Goal: Navigation & Orientation: Find specific page/section

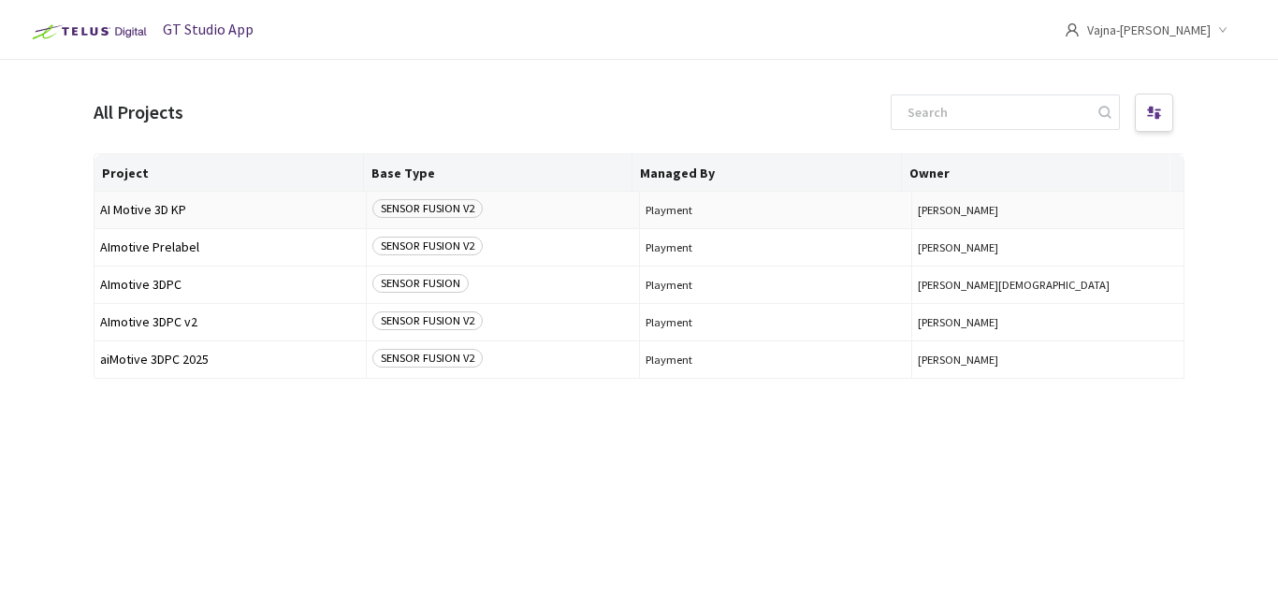
click at [140, 211] on span "AI Motive 3D KP" at bounding box center [230, 210] width 260 height 14
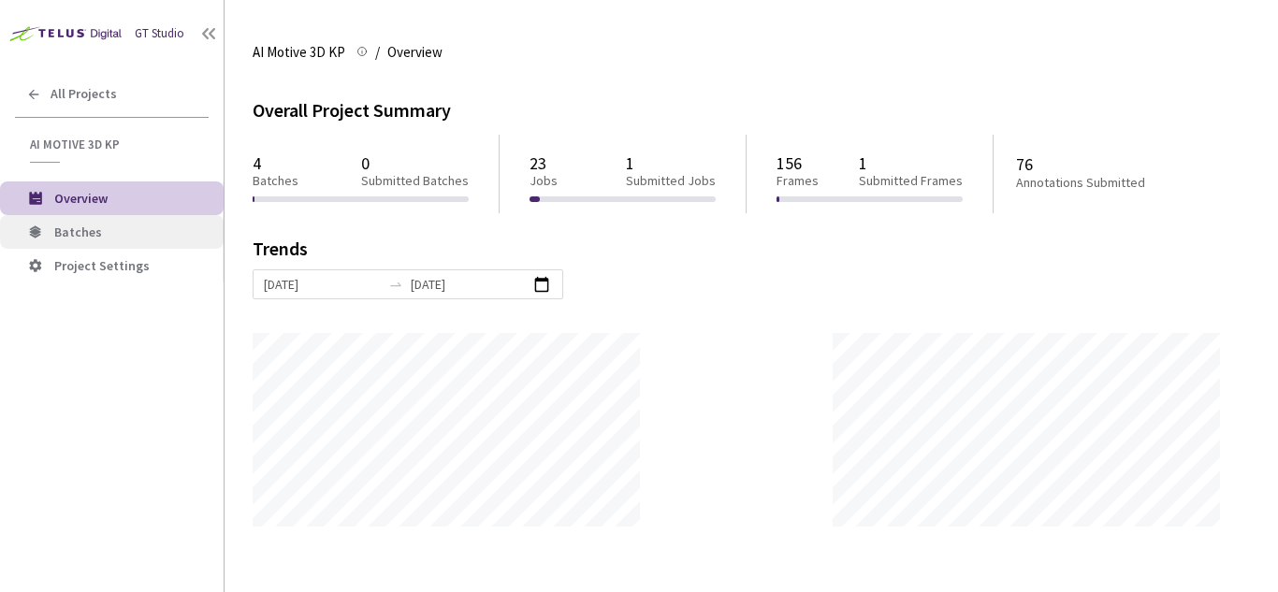
scroll to position [592, 1278]
click at [115, 225] on span "Batches" at bounding box center [131, 233] width 154 height 16
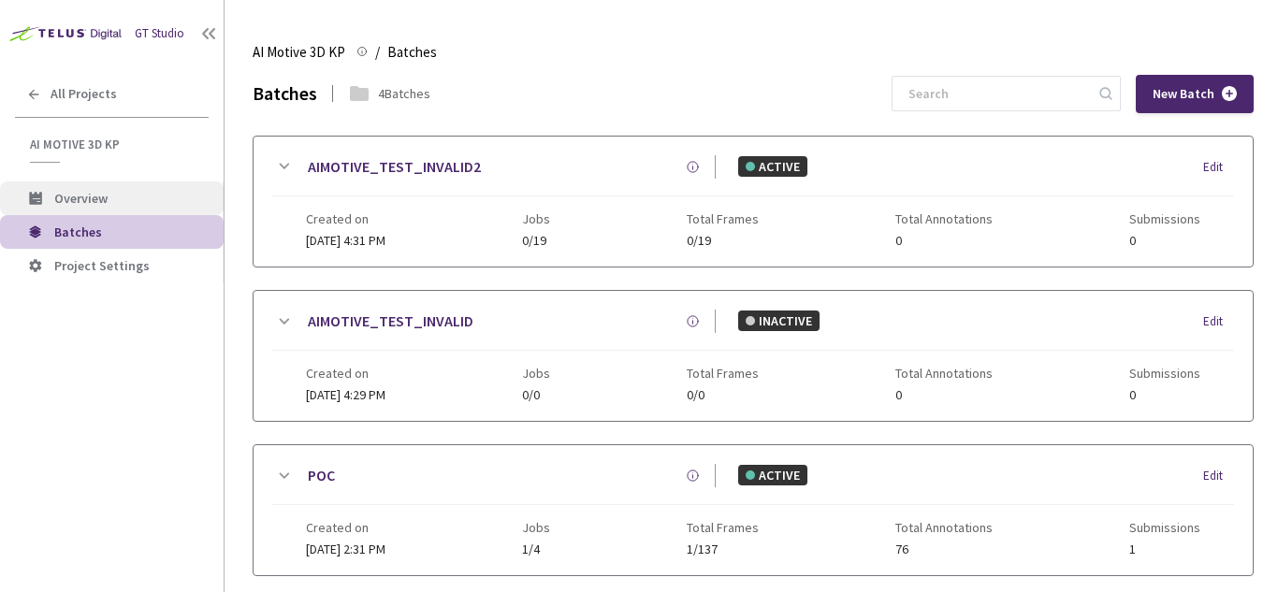
click at [124, 203] on span "Overview" at bounding box center [131, 199] width 154 height 16
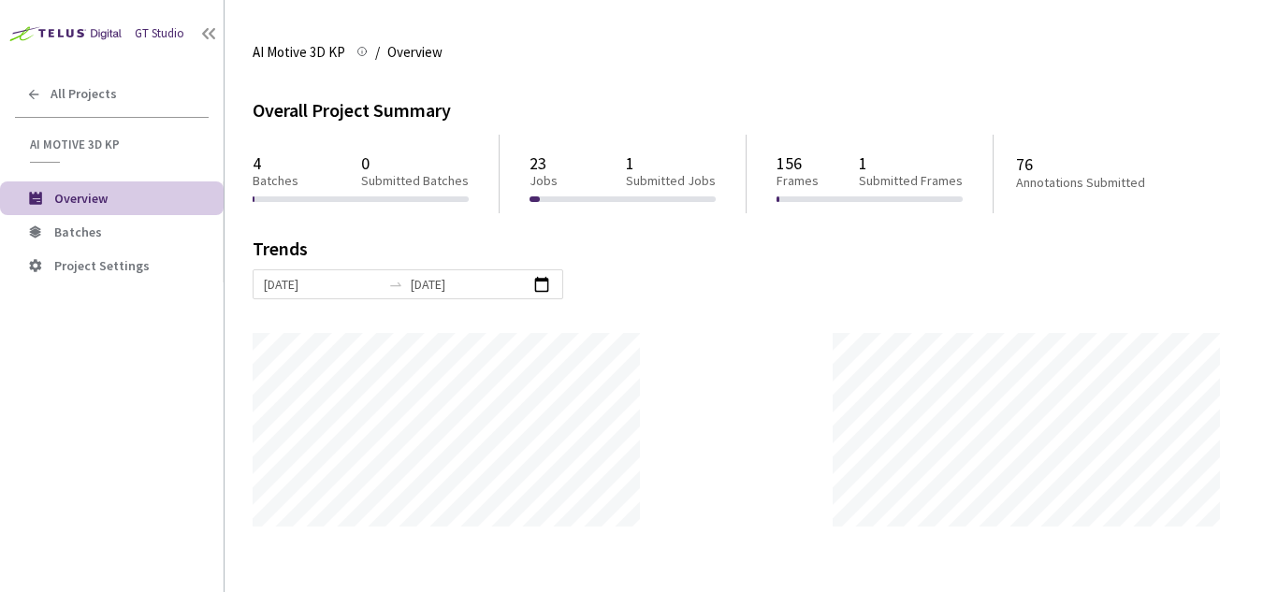
scroll to position [592, 1278]
click at [89, 155] on div "AI Motive 3D KP" at bounding box center [112, 150] width 224 height 26
click at [90, 144] on span "AI Motive 3D KP" at bounding box center [113, 145] width 167 height 16
drag, startPoint x: 81, startPoint y: 72, endPoint x: 79, endPoint y: 87, distance: 15.2
click at [79, 83] on div "GT Studio All Projects AI Motive 3D KP AI Motive 3D KP Overview Batches Project…" at bounding box center [112, 278] width 224 height 557
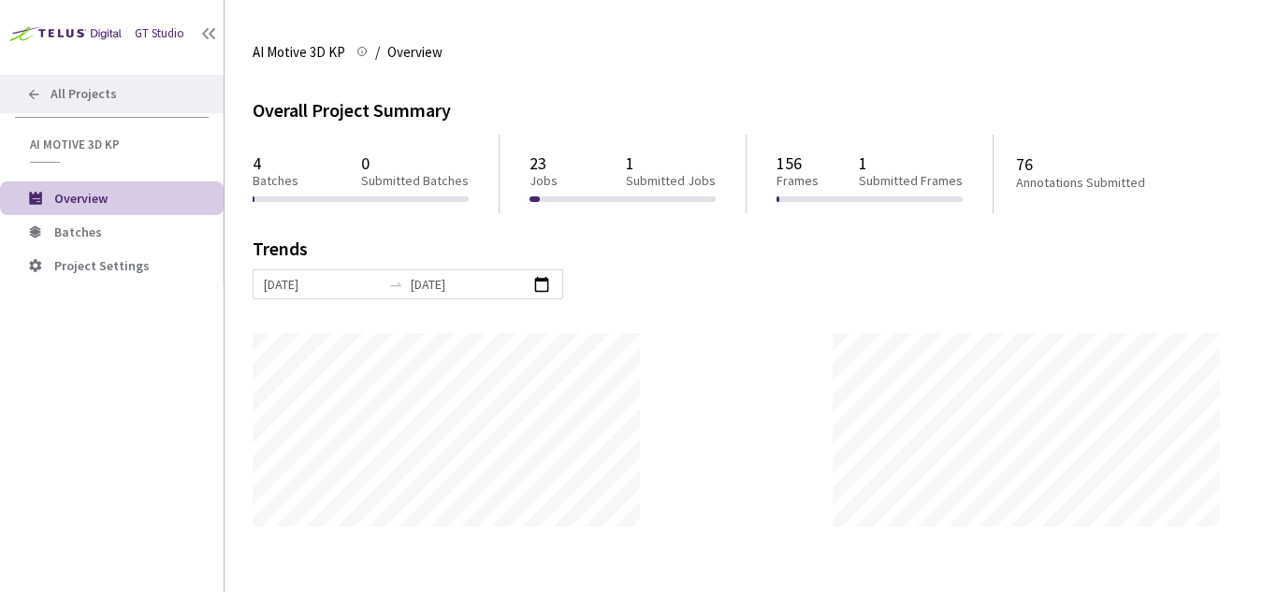
click at [79, 88] on span "All Projects" at bounding box center [84, 94] width 66 height 16
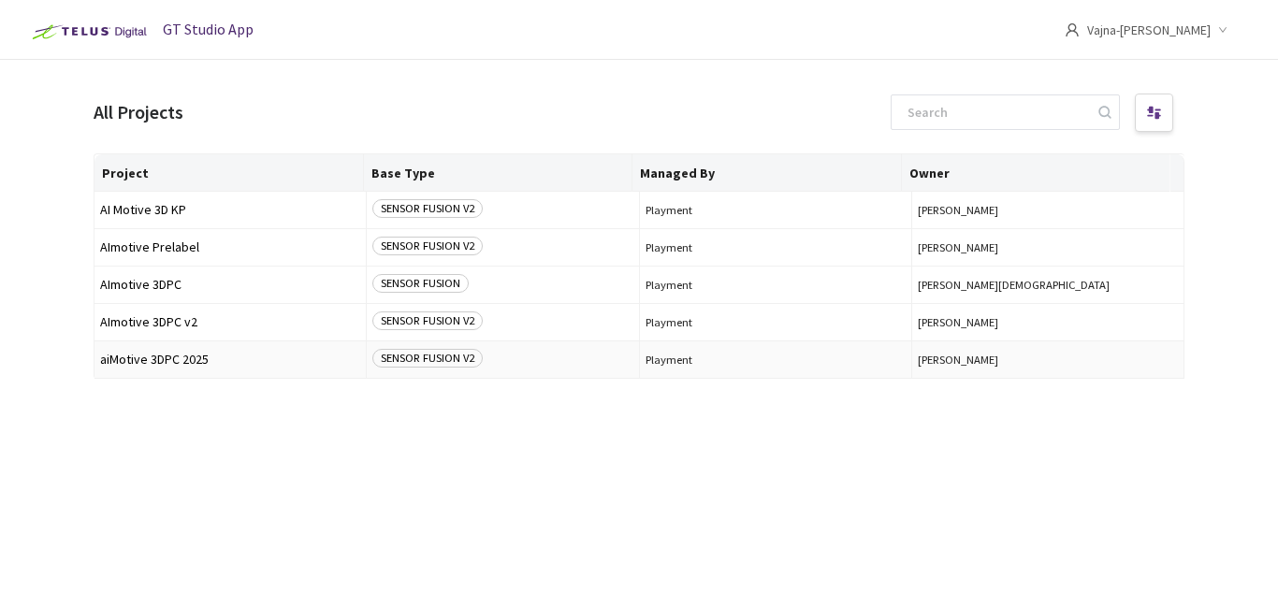
click at [406, 355] on span "SENSOR FUSION V2" at bounding box center [427, 358] width 110 height 19
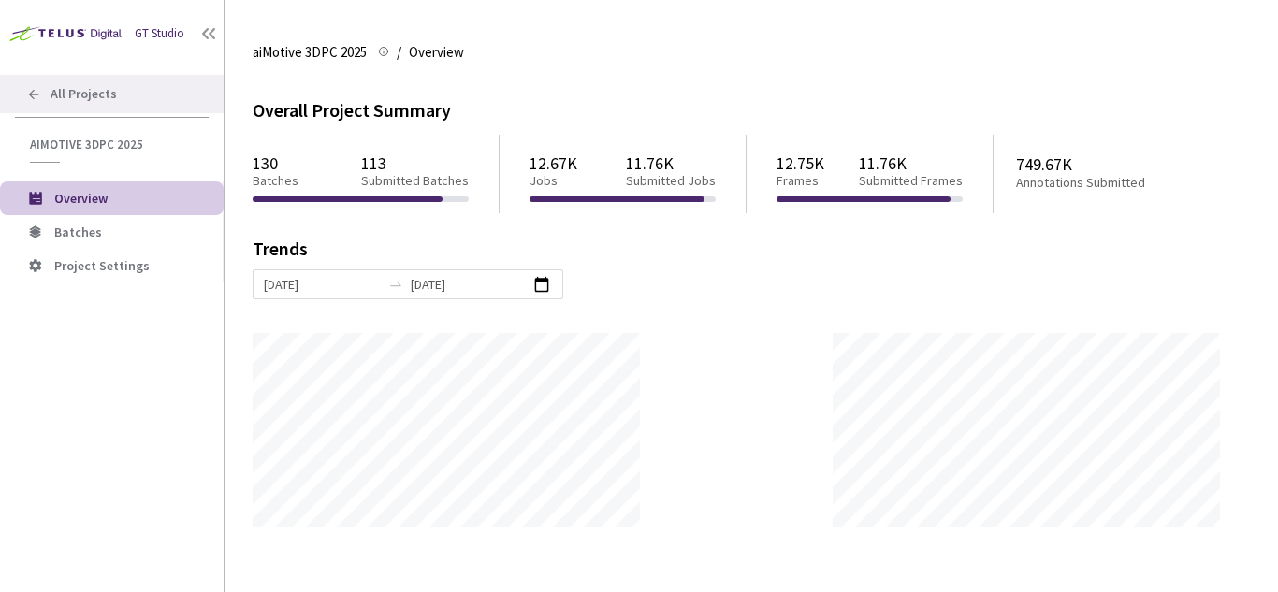
click at [45, 109] on div "All Projects" at bounding box center [112, 94] width 224 height 38
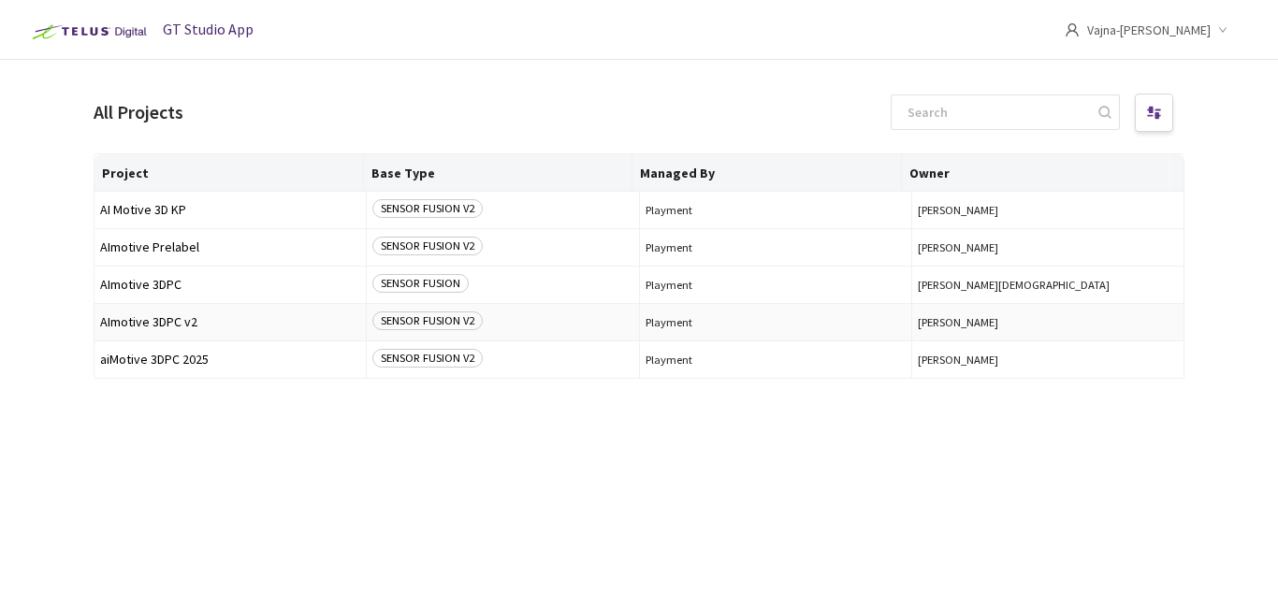
click at [167, 314] on td "AImotive 3DPC v2" at bounding box center [231, 322] width 272 height 37
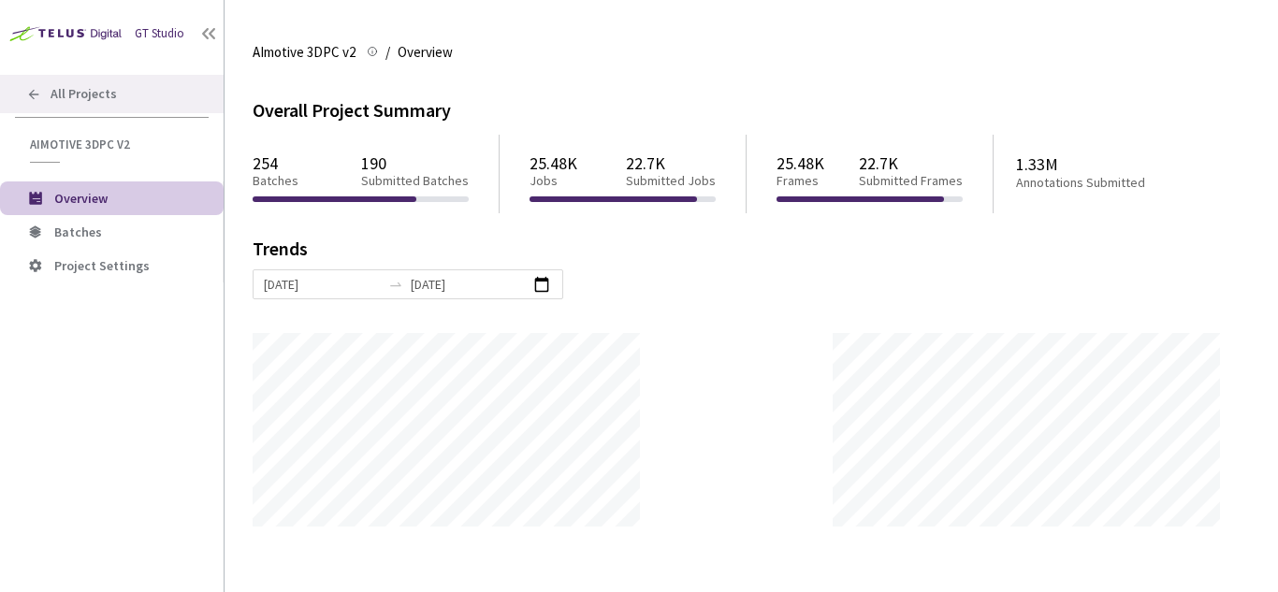
click at [41, 95] on div "All Projects" at bounding box center [112, 94] width 224 height 38
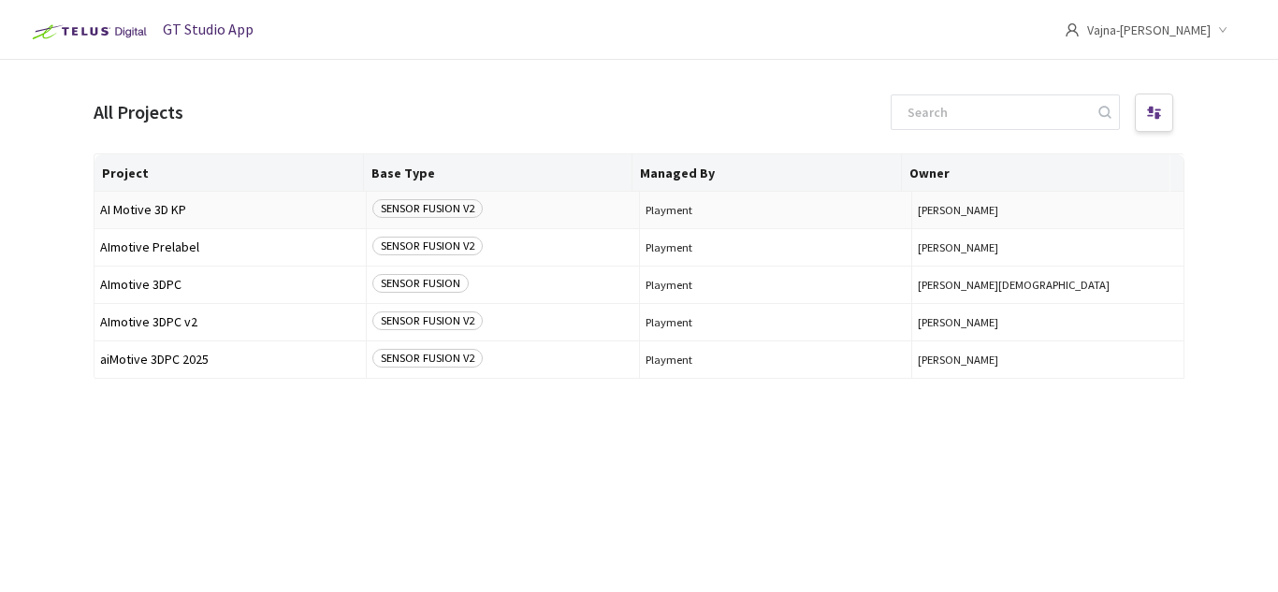
click at [393, 226] on td "SENSOR FUSION V2" at bounding box center [503, 210] width 272 height 37
